Goal: Task Accomplishment & Management: Use online tool/utility

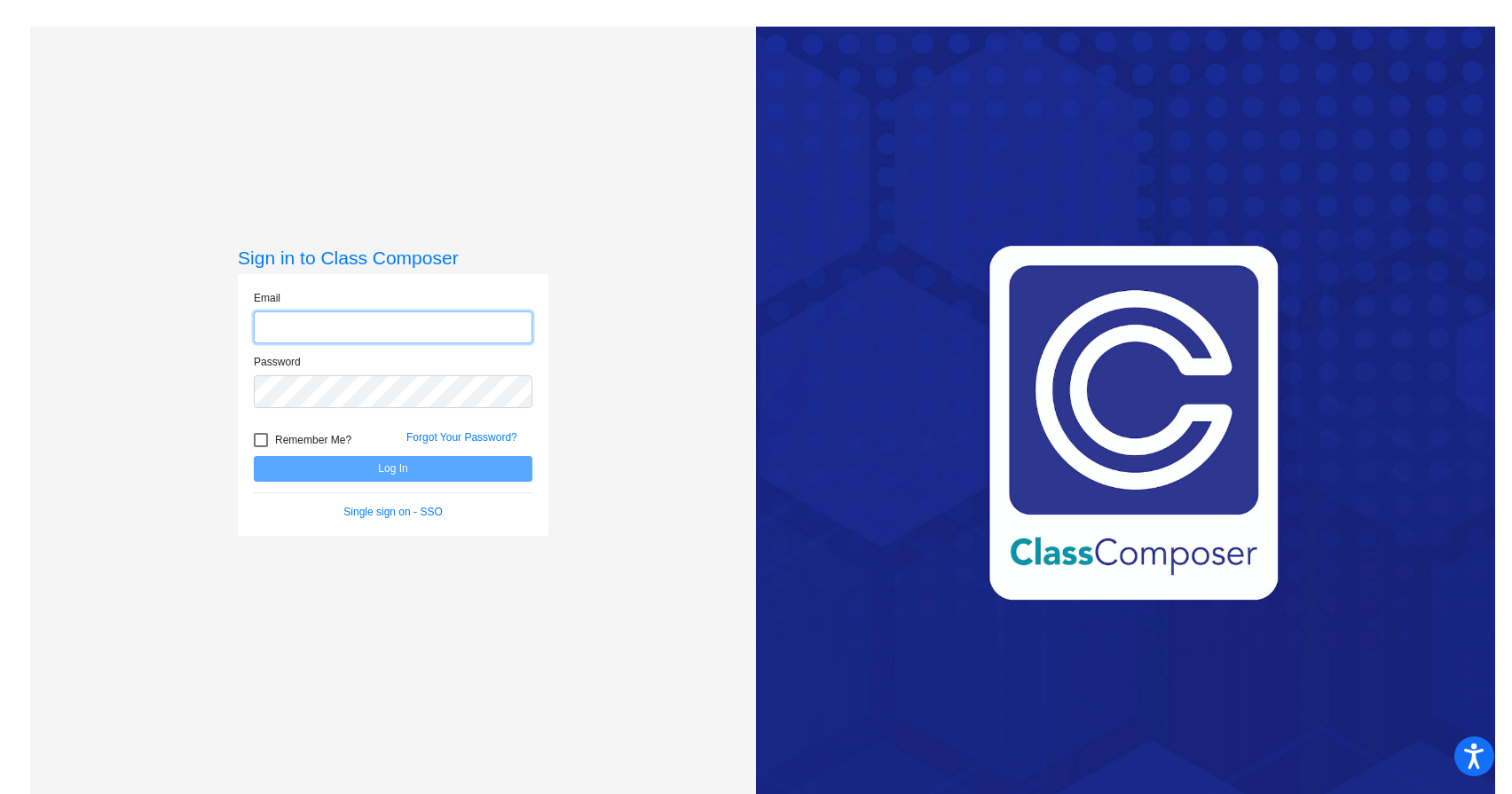
click at [330, 321] on input "email" at bounding box center [393, 327] width 278 height 33
type input "[EMAIL_ADDRESS][DOMAIN_NAME]"
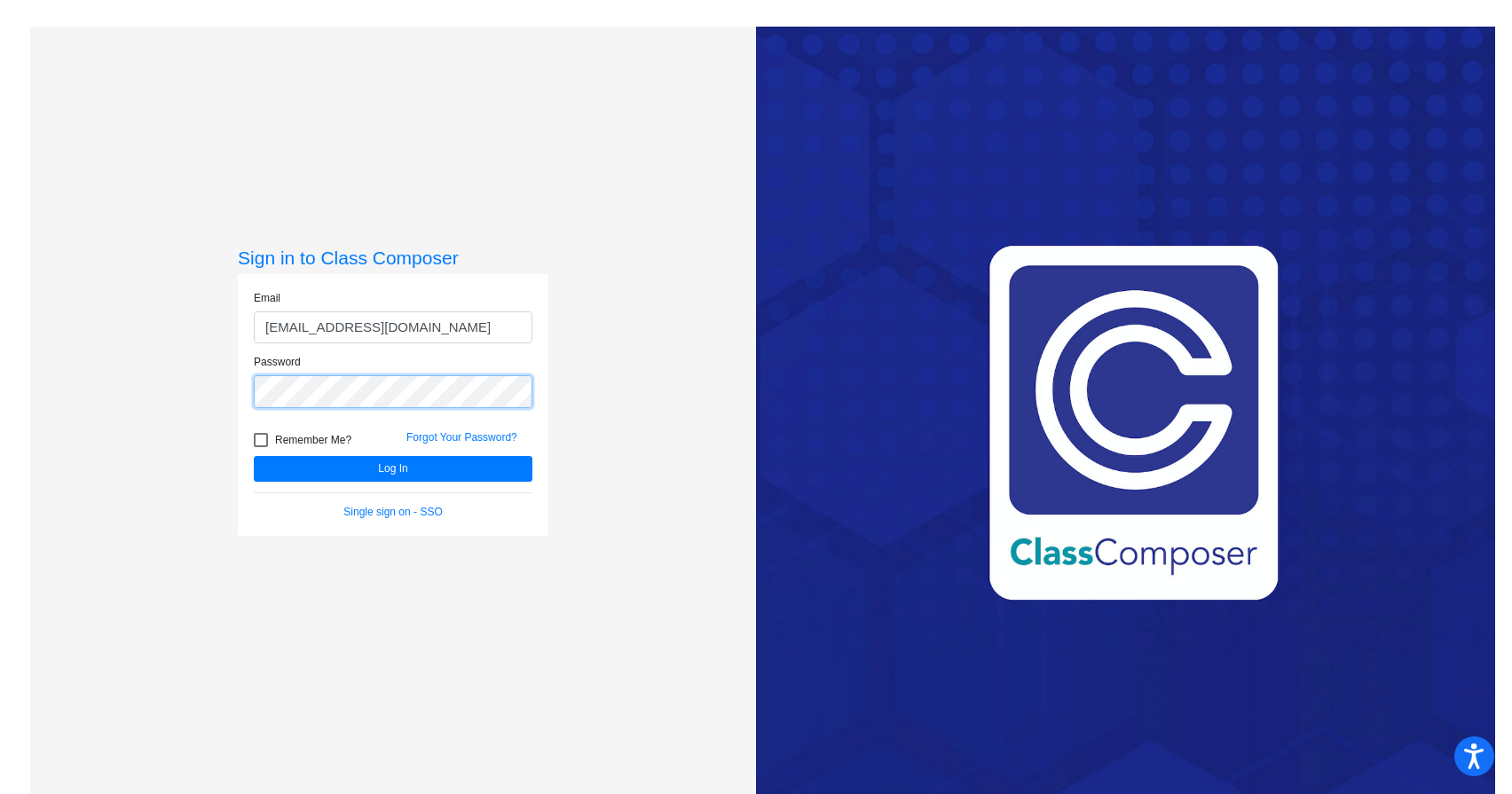
click at [254, 456] on button "Log In" at bounding box center [393, 469] width 278 height 26
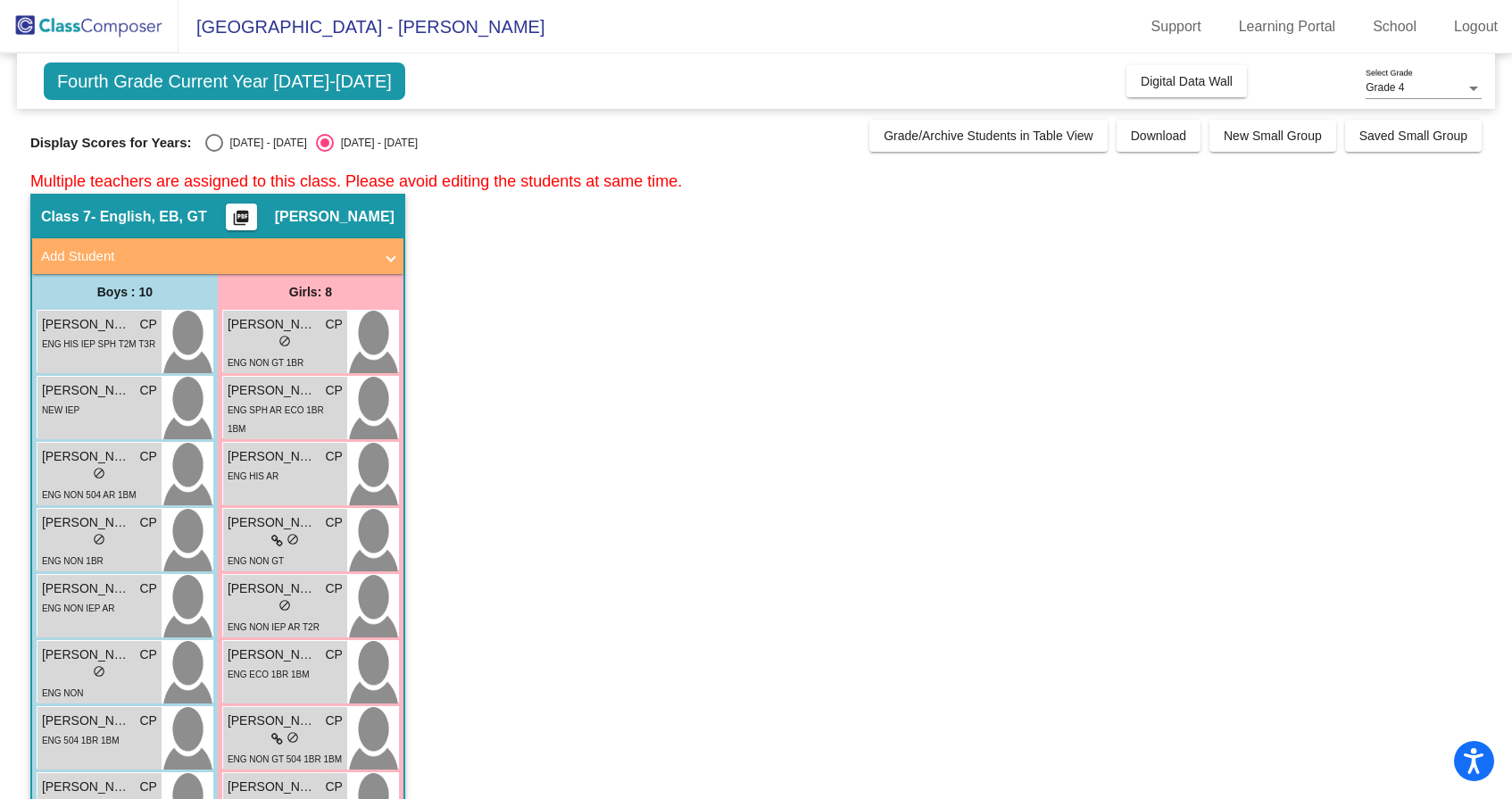
click at [212, 146] on div "Select an option" at bounding box center [214, 143] width 18 height 18
click at [213, 152] on input "[DATE] - [DATE]" at bounding box center [213, 152] width 1 height 1
radio input "true"
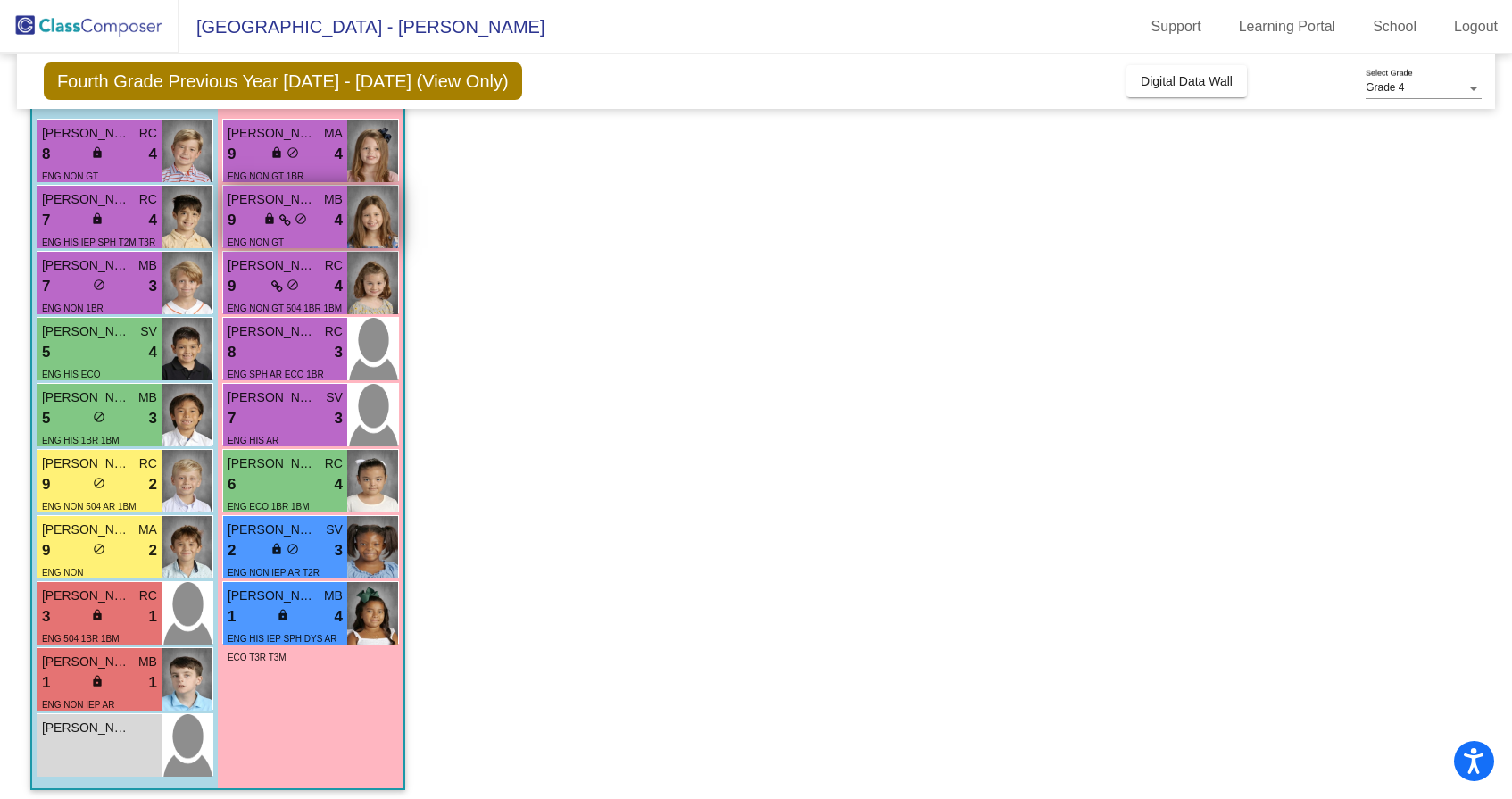
scroll to position [177, 0]
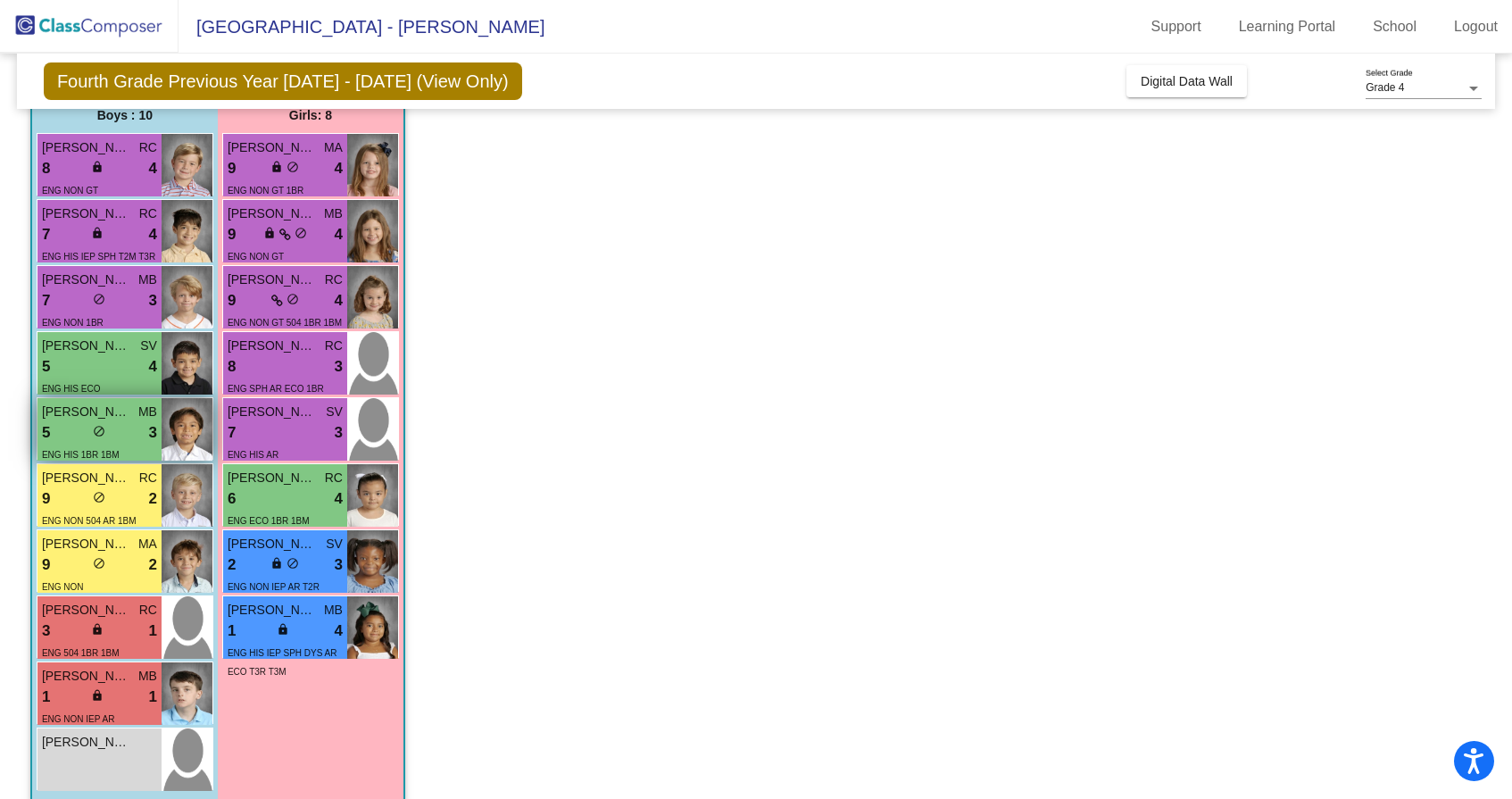
click at [116, 420] on span "[PERSON_NAME]" at bounding box center [87, 412] width 90 height 19
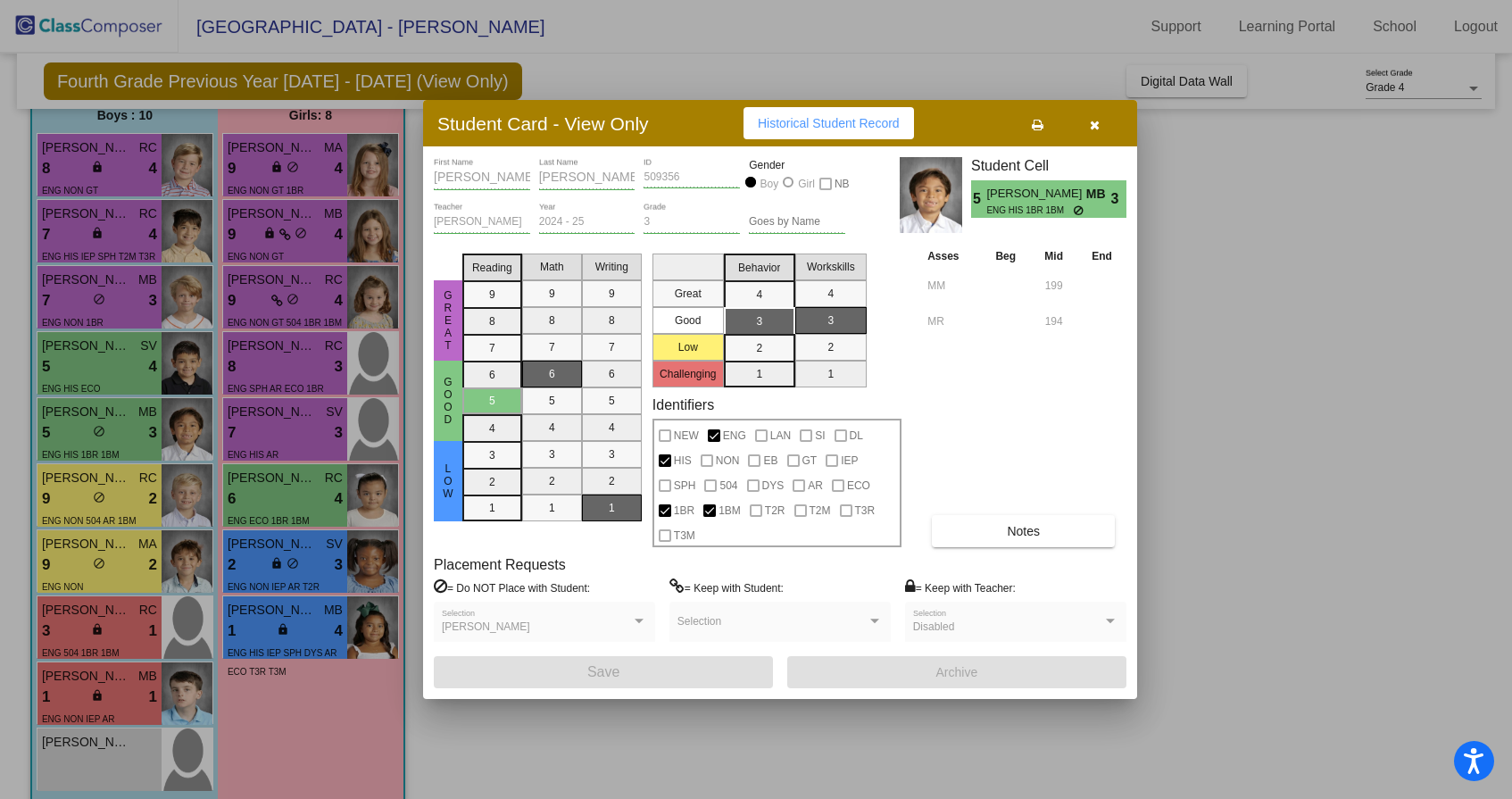
click at [1099, 122] on button "button" at bounding box center [1094, 123] width 57 height 32
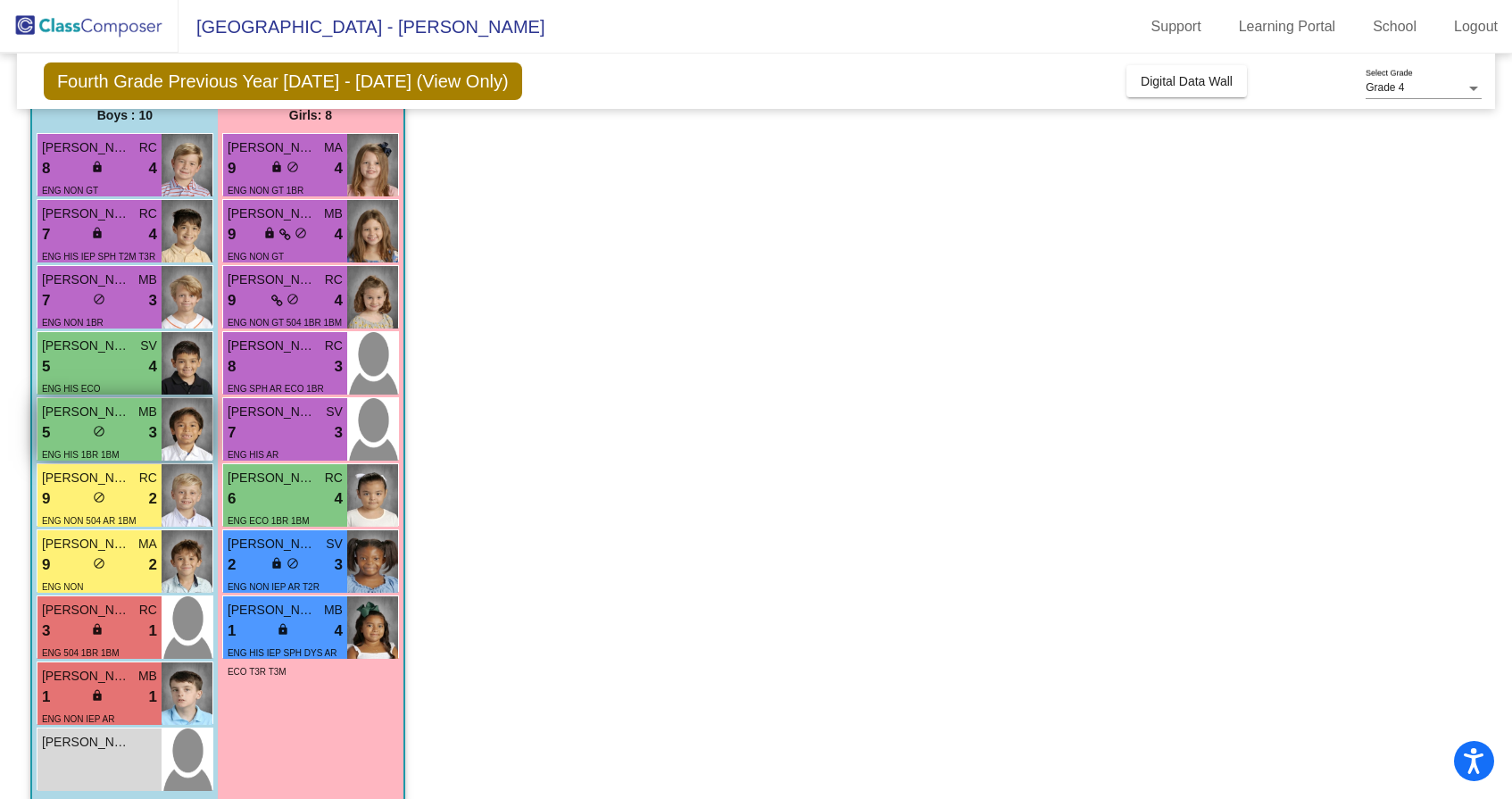
click at [180, 426] on img at bounding box center [187, 430] width 51 height 63
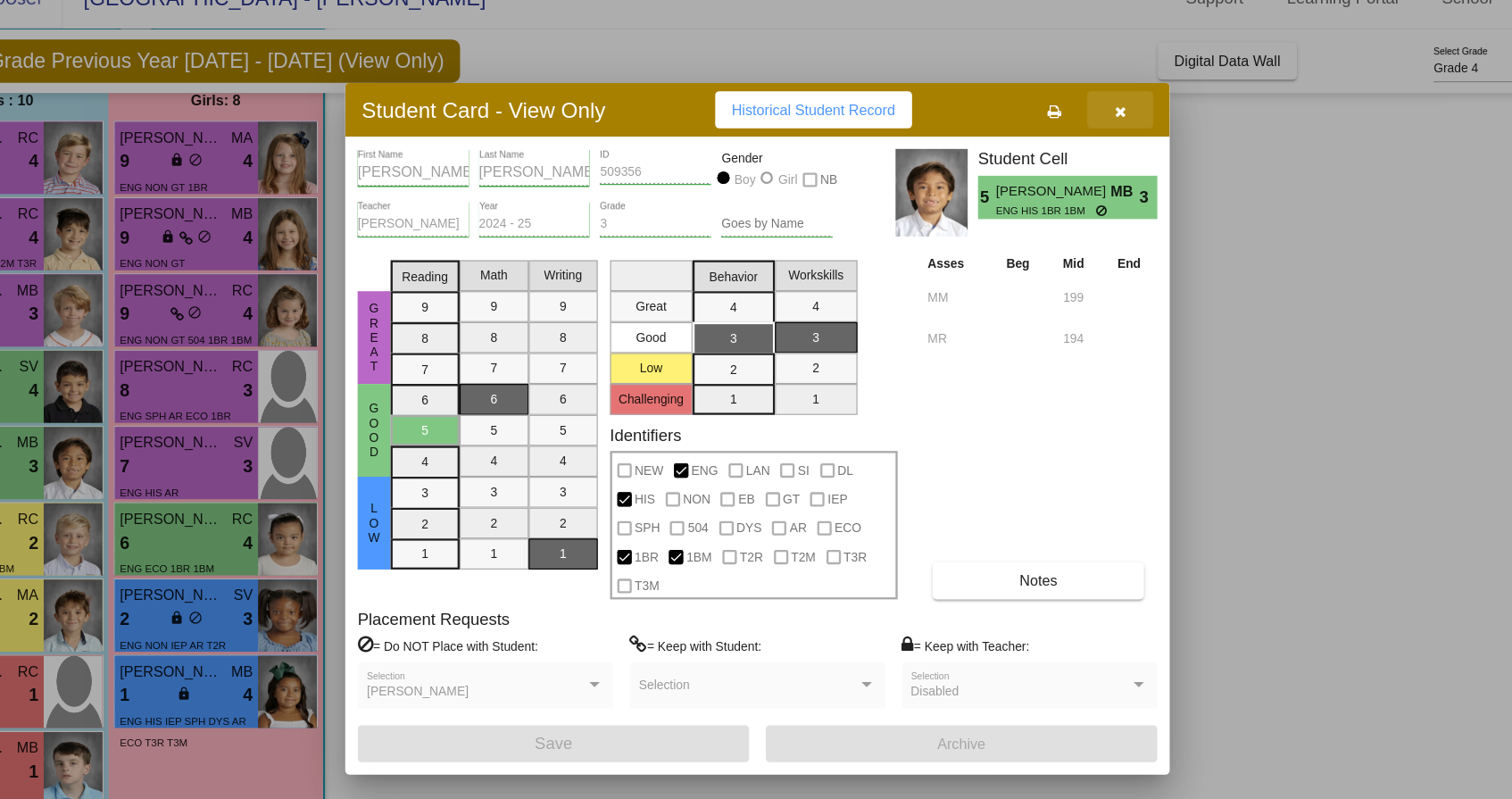
click at [1090, 123] on icon "button" at bounding box center [1094, 125] width 10 height 13
